Goal: Information Seeking & Learning: Check status

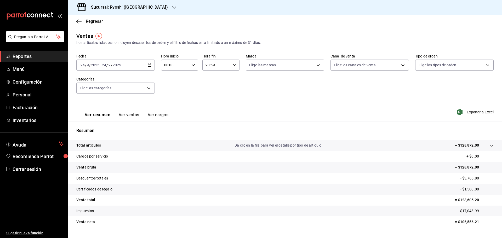
click at [153, 63] on div "[DATE] [DATE] - [DATE] [DATE]" at bounding box center [115, 65] width 79 height 11
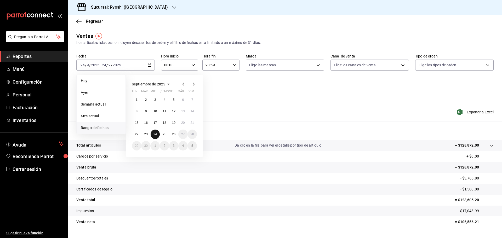
click at [155, 134] on abbr "24" at bounding box center [155, 135] width 3 height 4
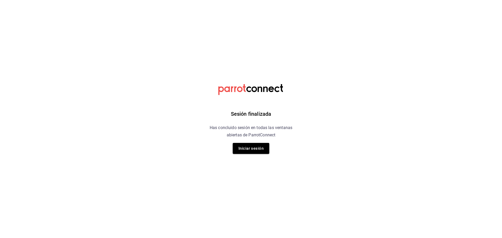
click at [253, 152] on button "Iniciar sesión" at bounding box center [251, 148] width 37 height 11
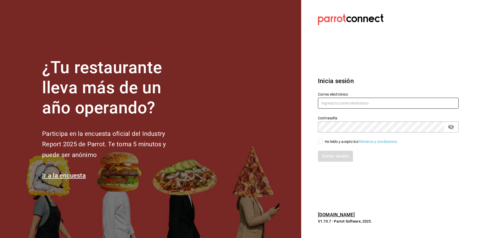
type input "[PERSON_NAME][EMAIL_ADDRESS][PERSON_NAME][DOMAIN_NAME]"
drag, startPoint x: 321, startPoint y: 142, endPoint x: 322, endPoint y: 144, distance: 3.3
click at [322, 141] on input "He leído y acepto los Términos y condiciones." at bounding box center [320, 141] width 5 height 5
checkbox input "true"
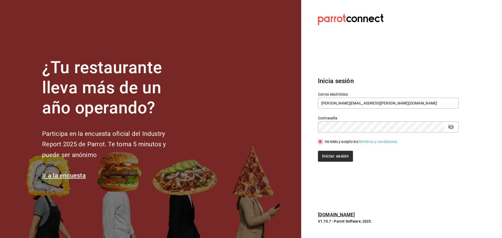
click at [334, 153] on div "Iniciar sesión" at bounding box center [385, 153] width 147 height 17
click at [335, 157] on button "Iniciar sesión" at bounding box center [336, 156] width 36 height 11
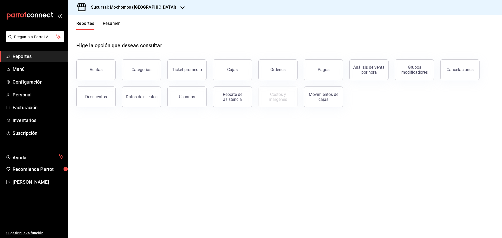
click at [124, 9] on h3 "Sucursal: Mochomos (Cancun)" at bounding box center [131, 7] width 89 height 6
click at [101, 30] on div "Ryoshi (Cancun)" at bounding box center [107, 35] width 79 height 12
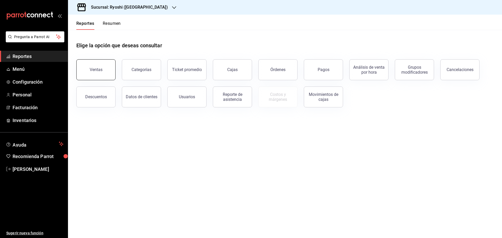
click at [103, 67] on button "Ventas" at bounding box center [95, 69] width 39 height 21
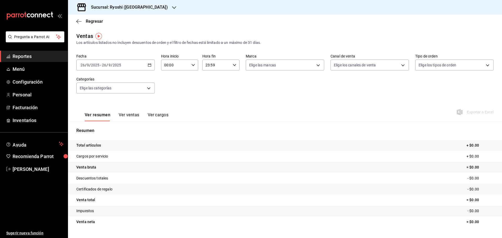
click at [151, 62] on div "2025-09-26 26 / 9 / 2025 - 2025-09-26 26 / 9 / 2025" at bounding box center [115, 65] width 79 height 11
click at [104, 127] on span "Rango de fechas" at bounding box center [101, 127] width 41 height 5
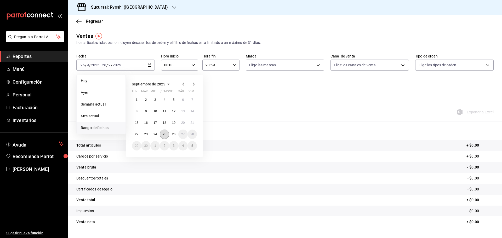
click at [167, 133] on button "25" at bounding box center [164, 134] width 9 height 9
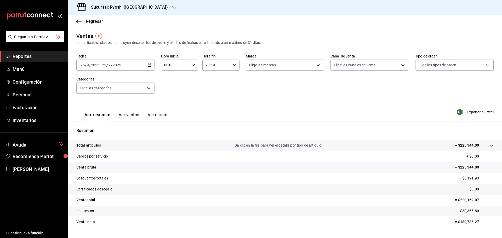
scroll to position [12, 0]
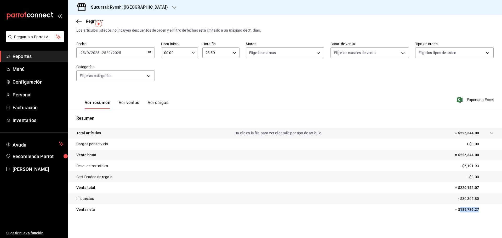
drag, startPoint x: 458, startPoint y: 208, endPoint x: 480, endPoint y: 207, distance: 22.3
click at [480, 207] on p "= $189,786.27" at bounding box center [474, 209] width 39 height 5
copy p "189,786.27"
